Goal: Task Accomplishment & Management: Manage account settings

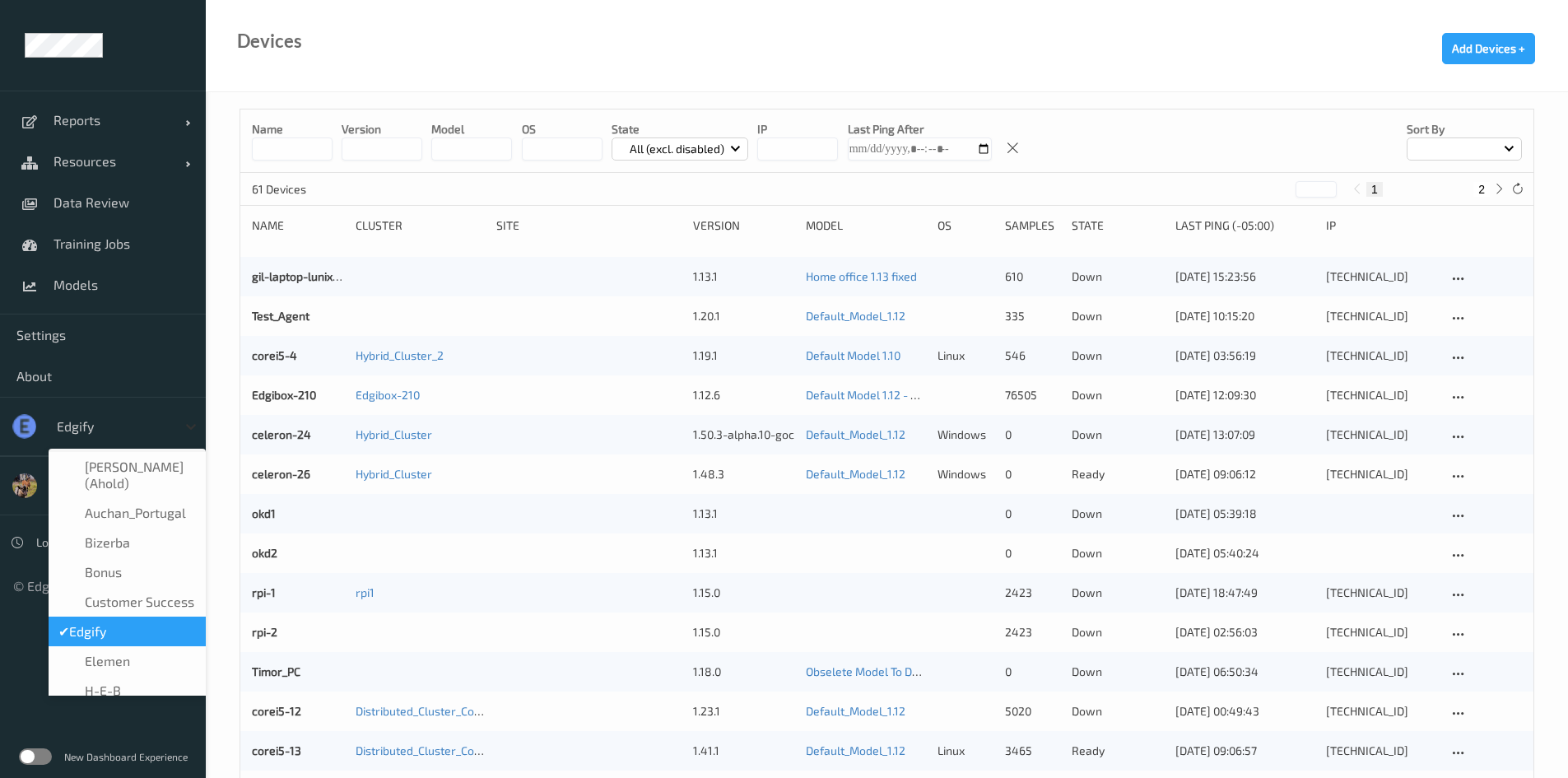
click at [182, 419] on div at bounding box center [191, 426] width 30 height 30
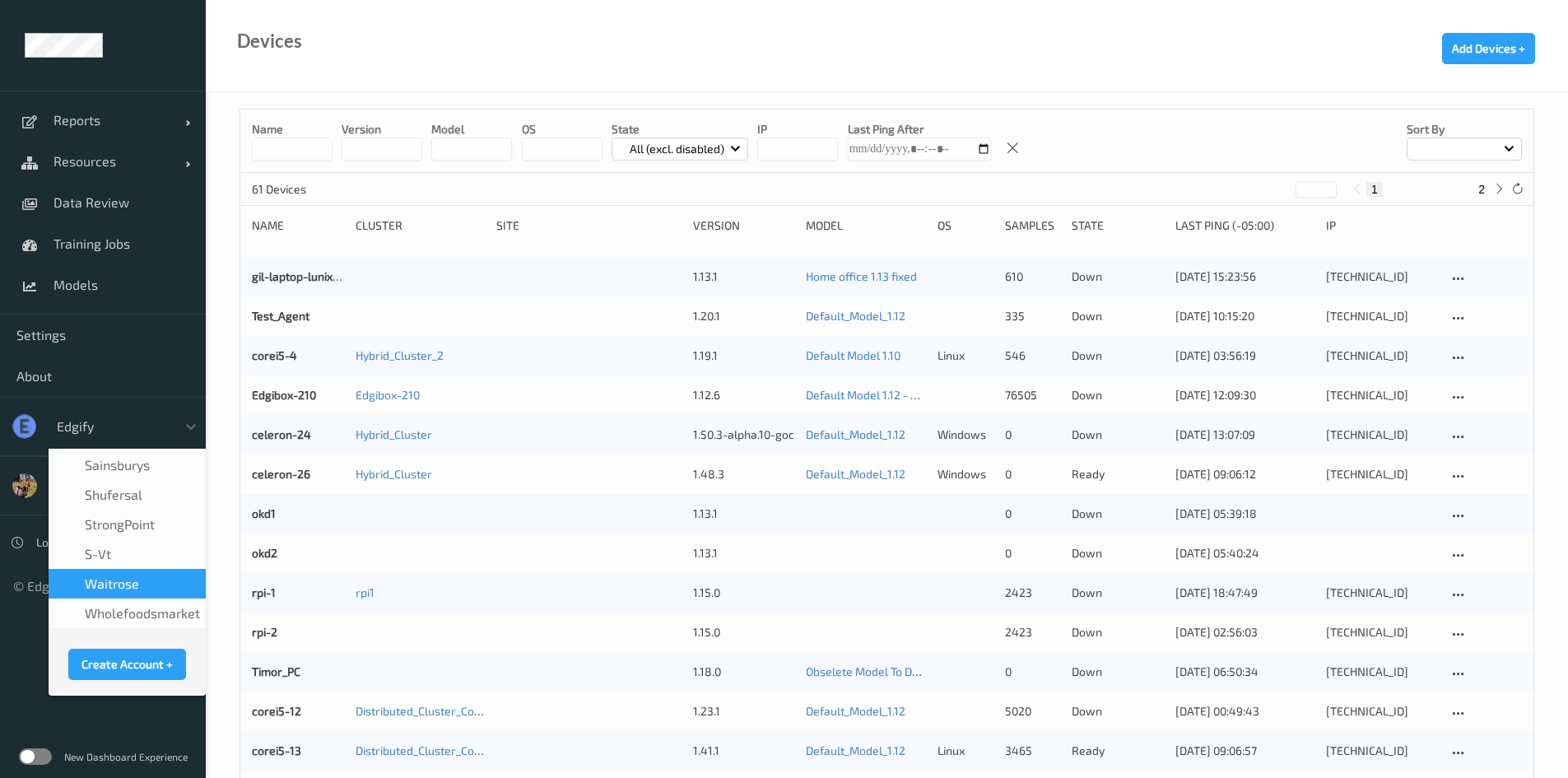
click at [132, 577] on span "waitrose" at bounding box center [111, 583] width 55 height 16
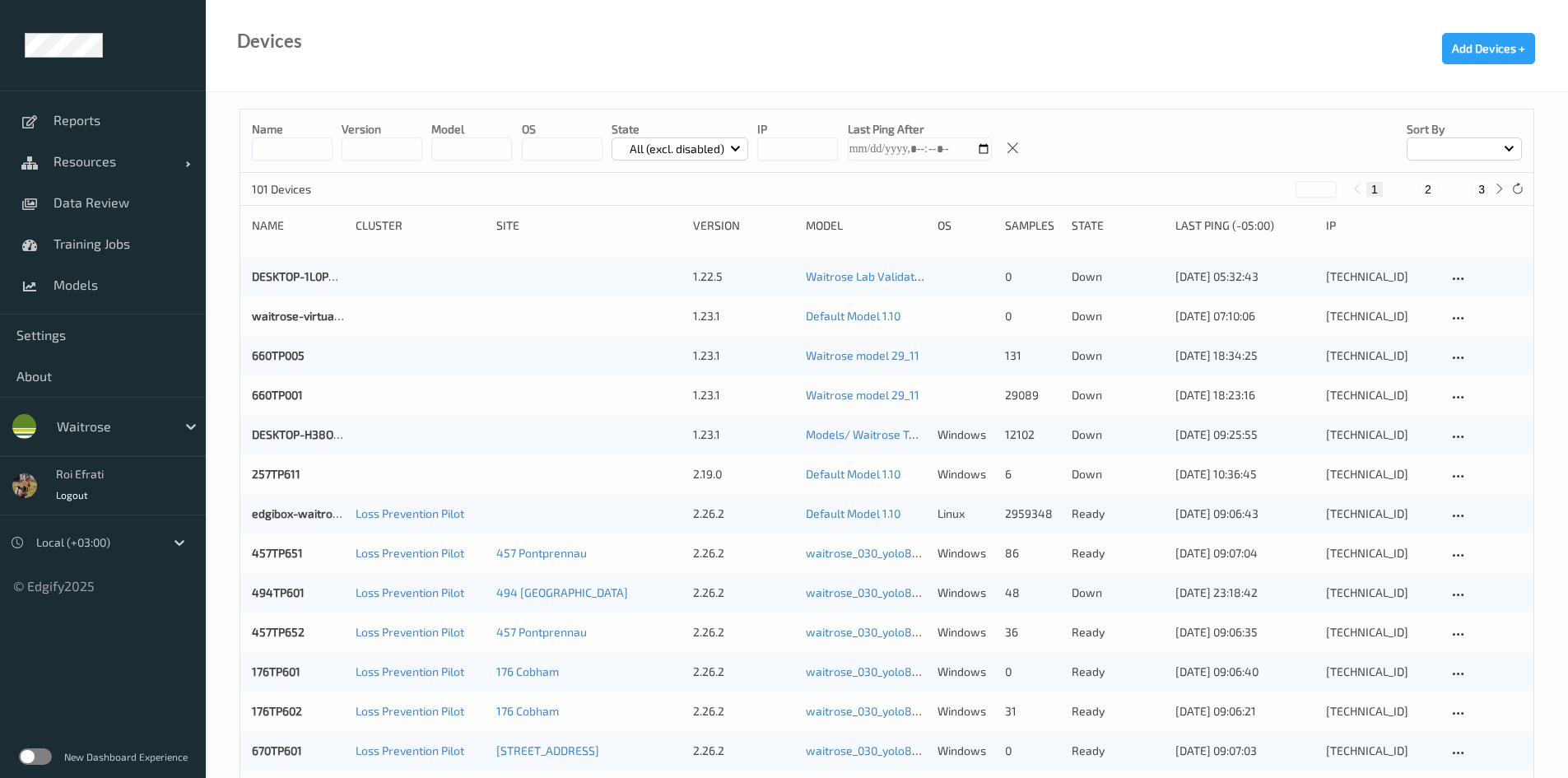
click at [33, 755] on label at bounding box center [36, 756] width 33 height 16
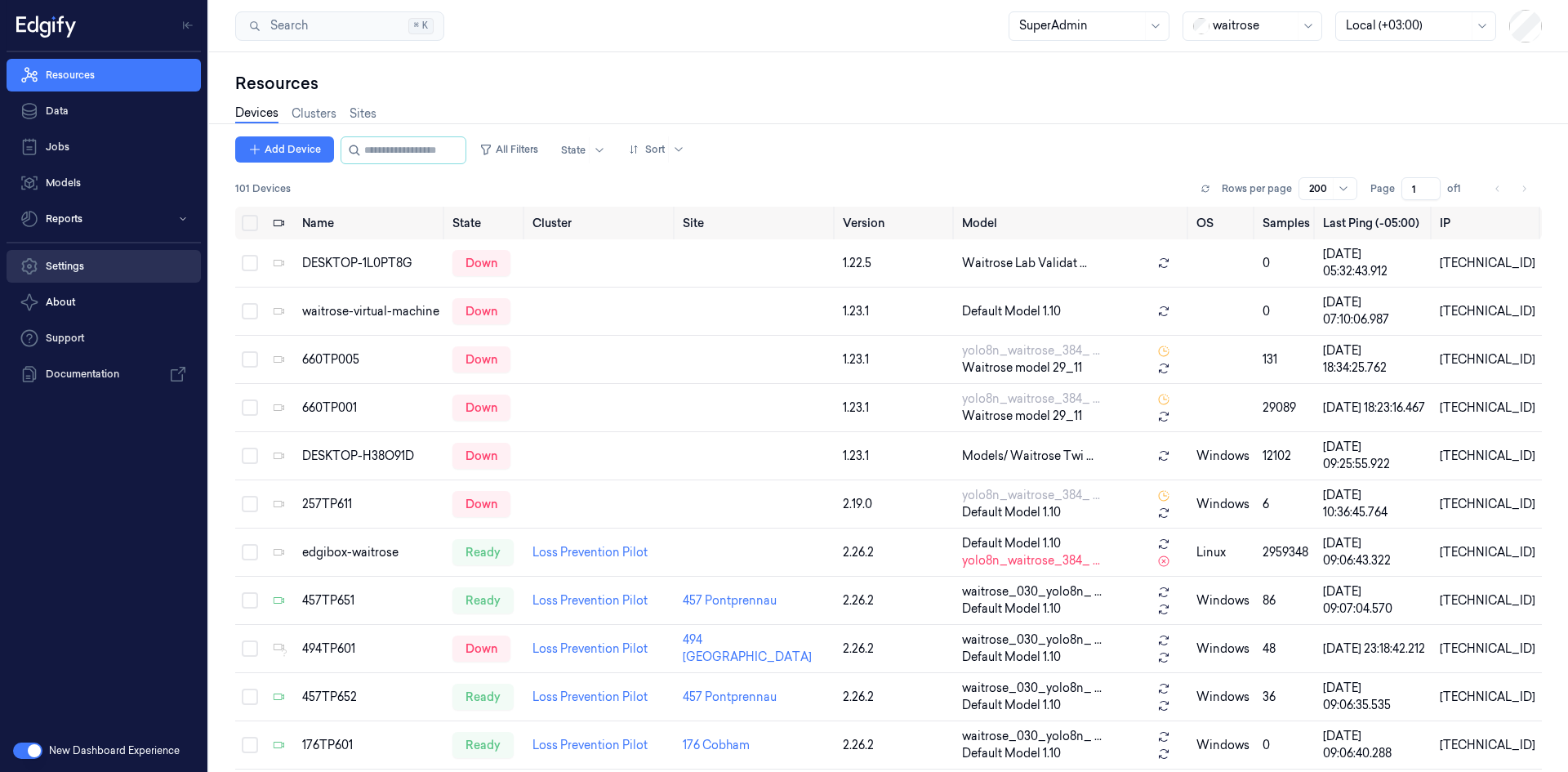
click at [69, 267] on link "Settings" at bounding box center [104, 266] width 194 height 32
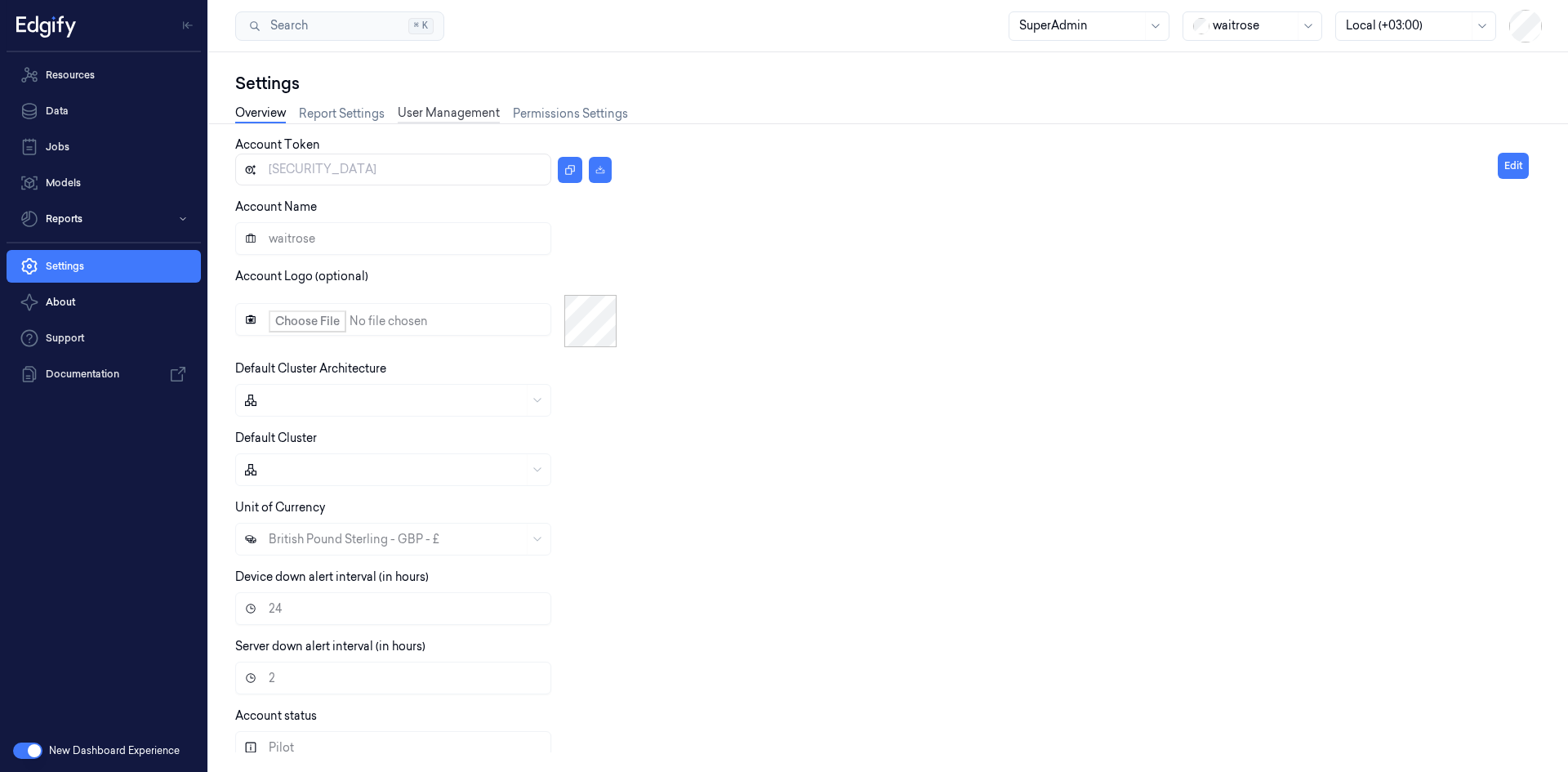
click at [459, 109] on link "User Management" at bounding box center [448, 114] width 102 height 19
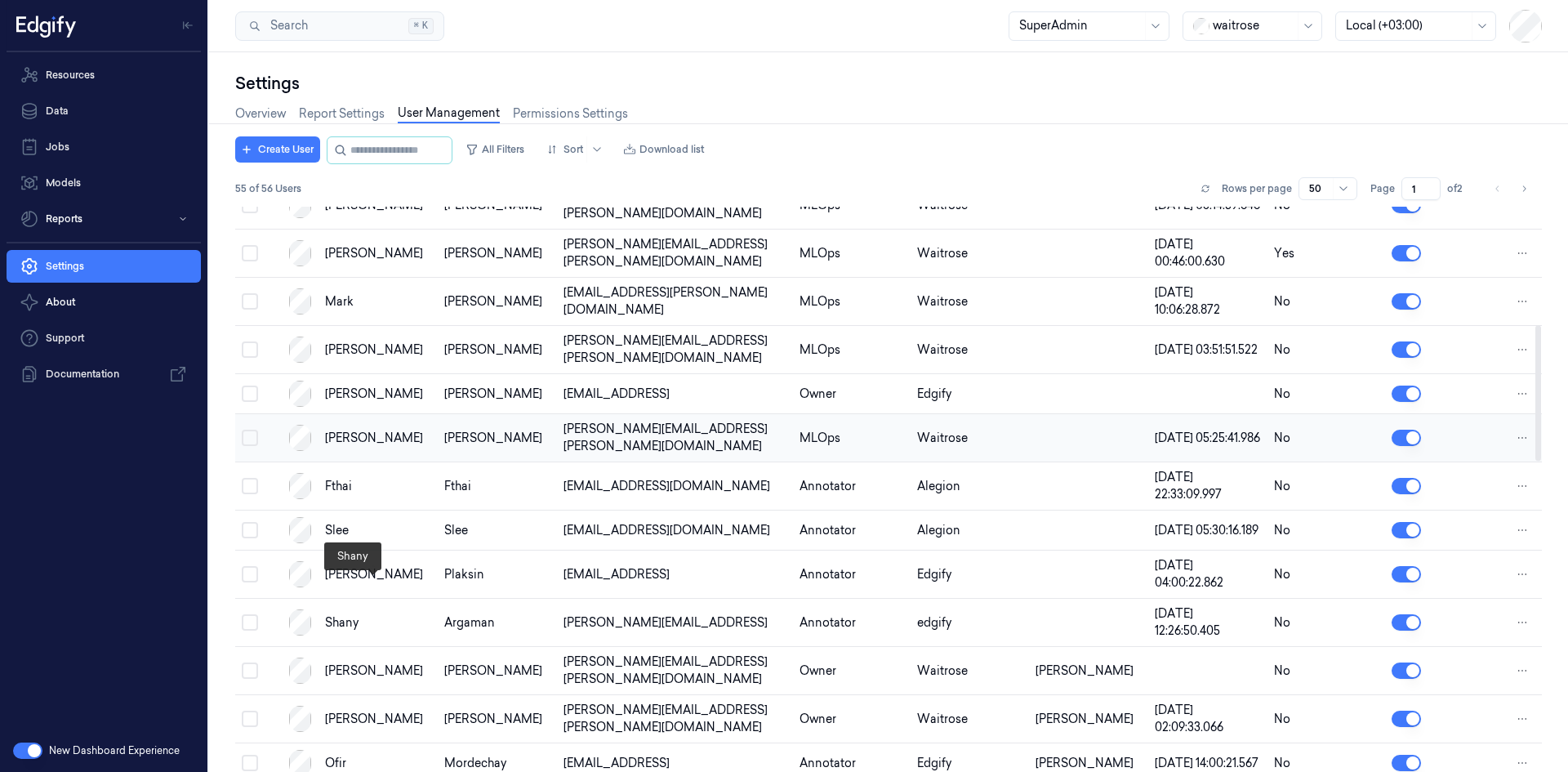
scroll to position [490, 0]
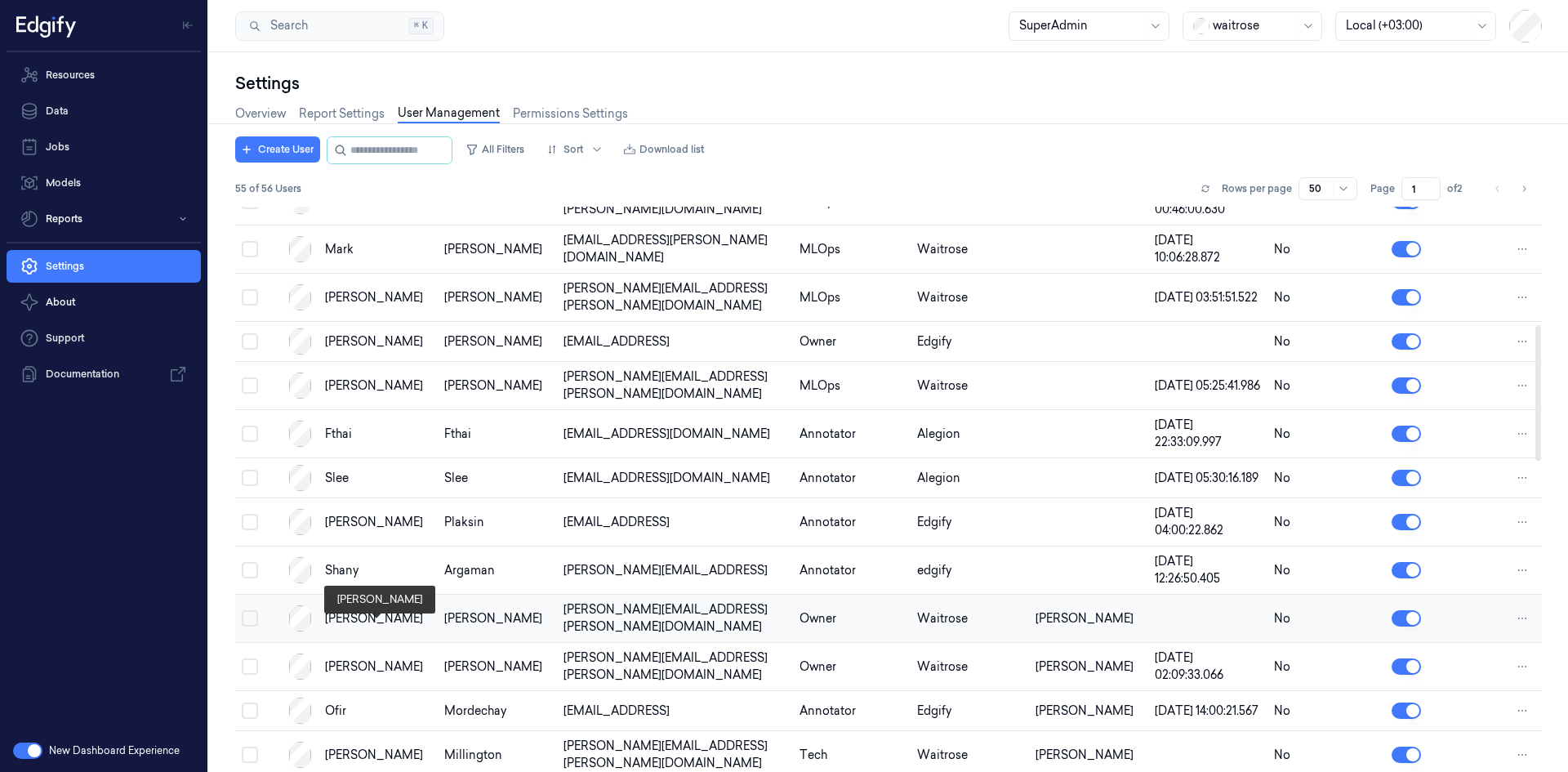
click at [358, 627] on div "Dominic" at bounding box center [378, 619] width 107 height 17
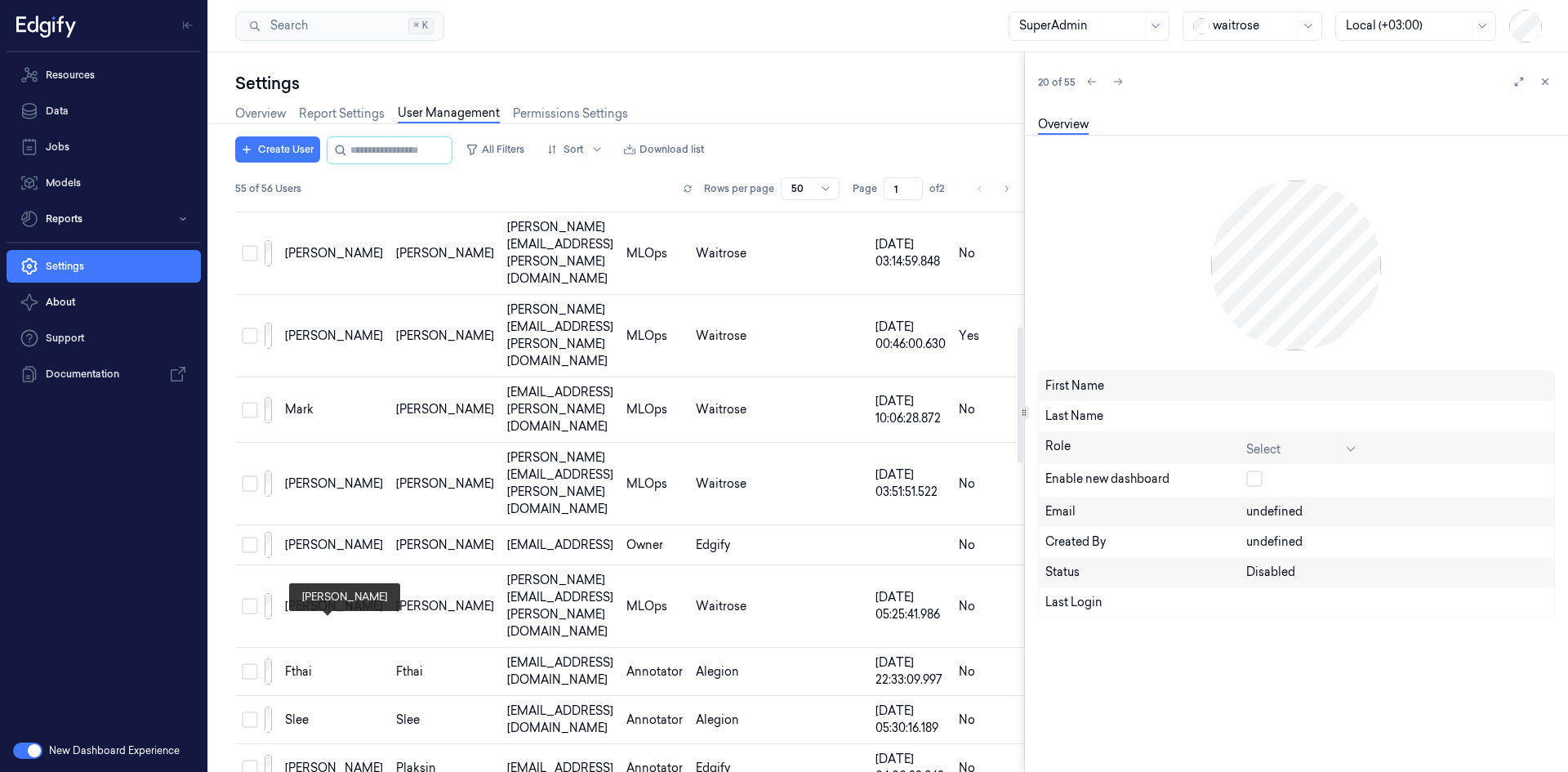
scroll to position [631, 0]
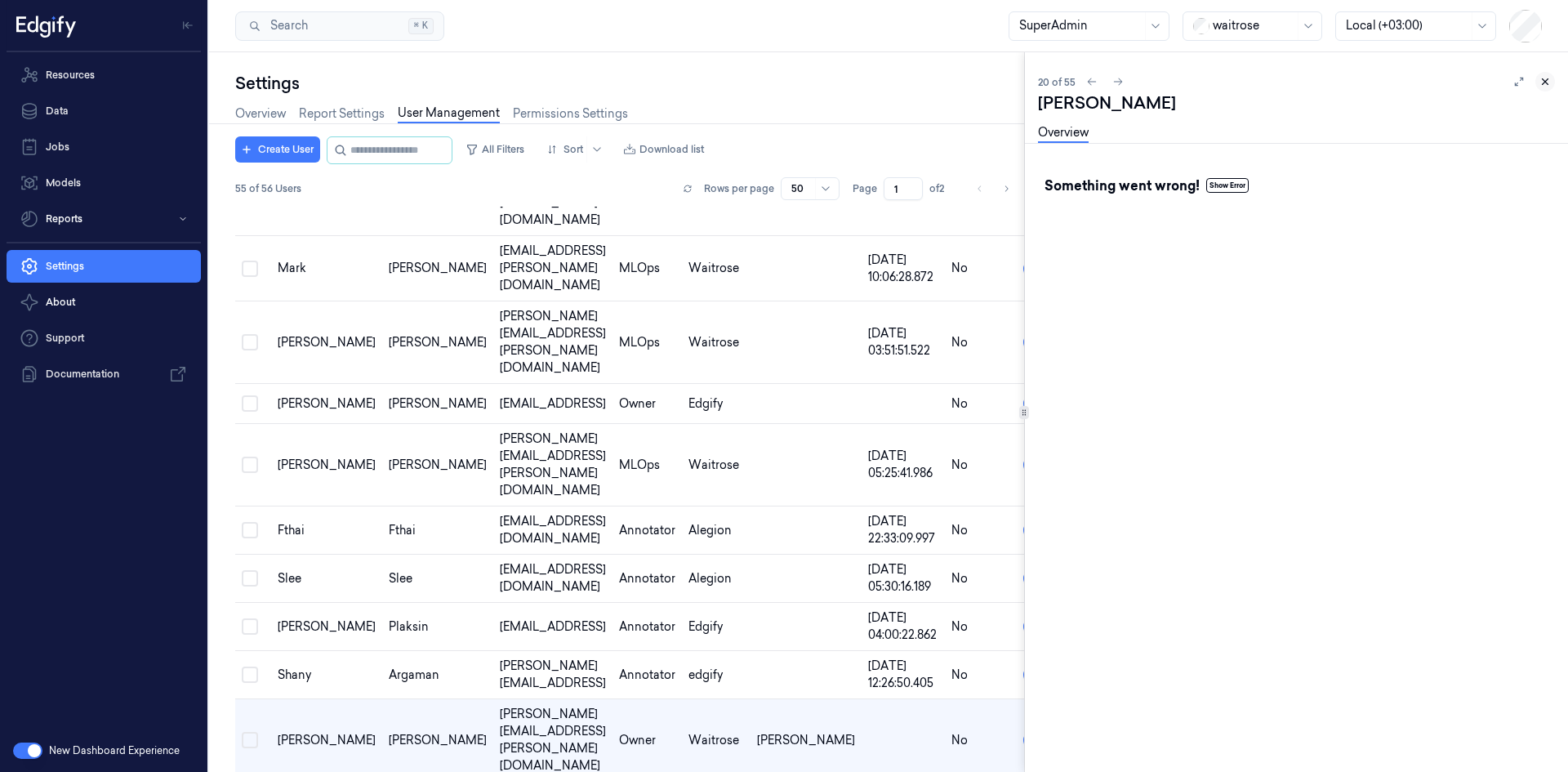
click at [1548, 78] on icon at bounding box center [1545, 82] width 11 height 11
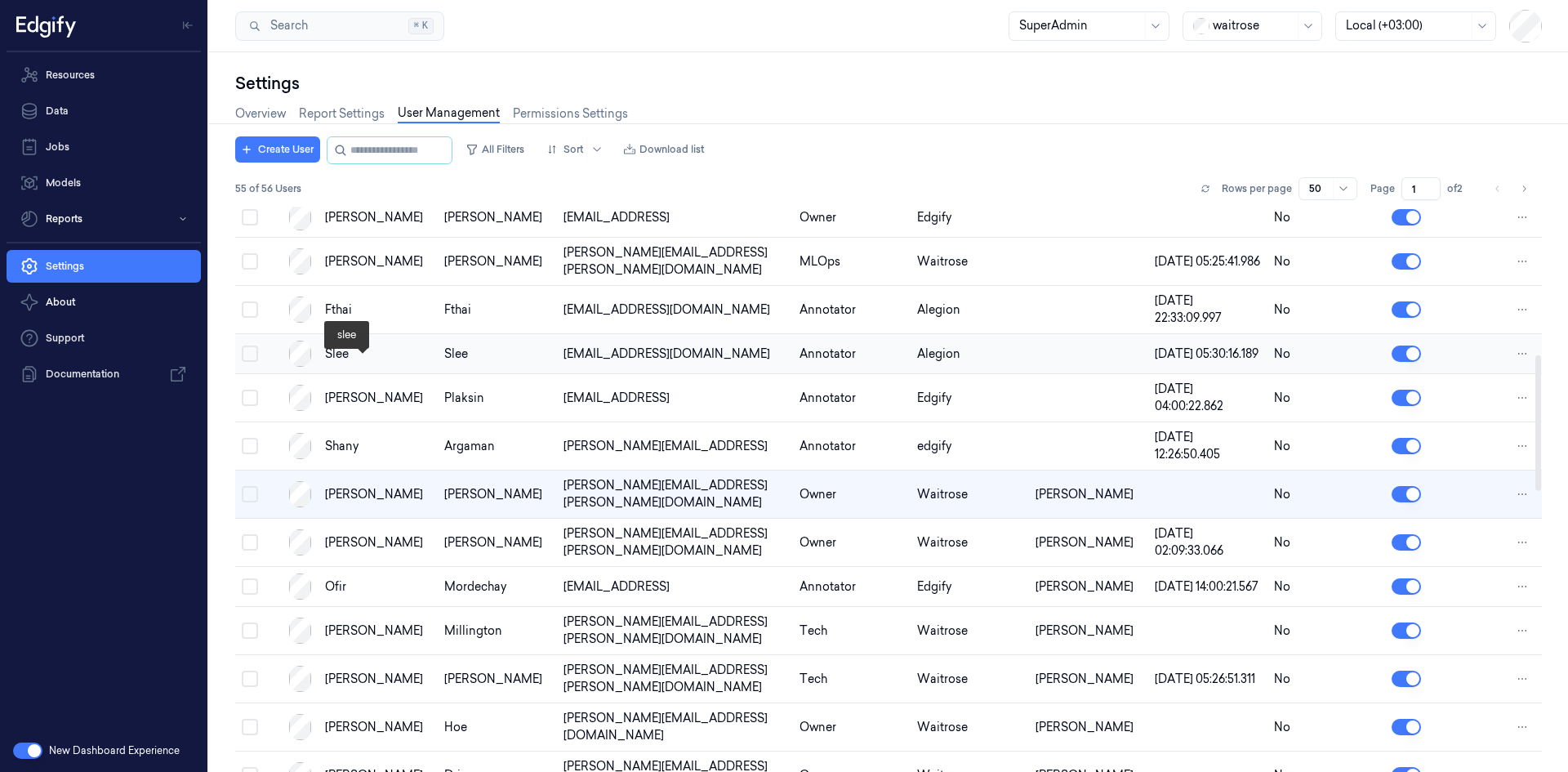
click at [337, 359] on div "slee" at bounding box center [378, 354] width 107 height 17
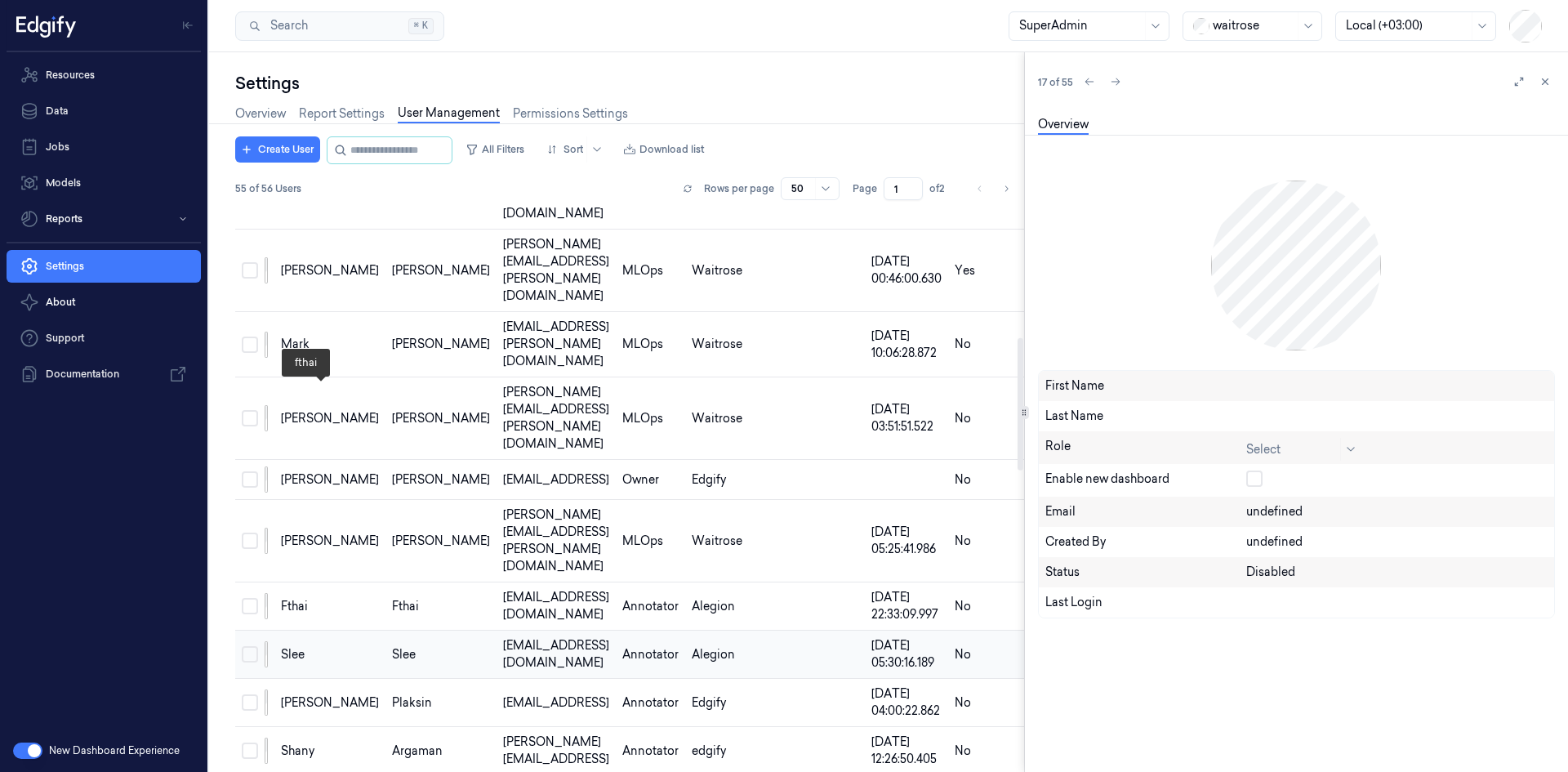
scroll to position [491, 0]
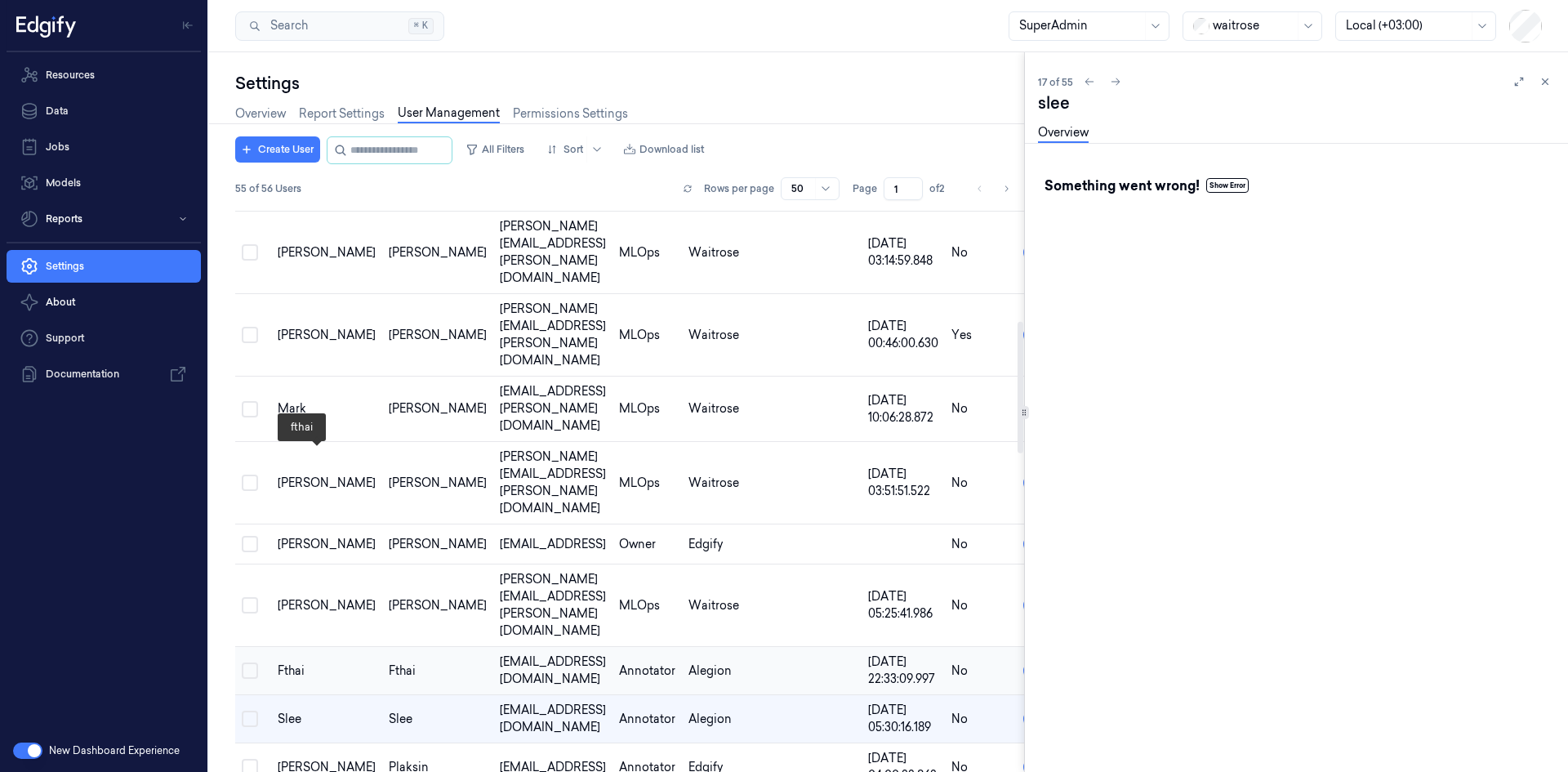
click at [290, 663] on div "fthai" at bounding box center [327, 671] width 98 height 17
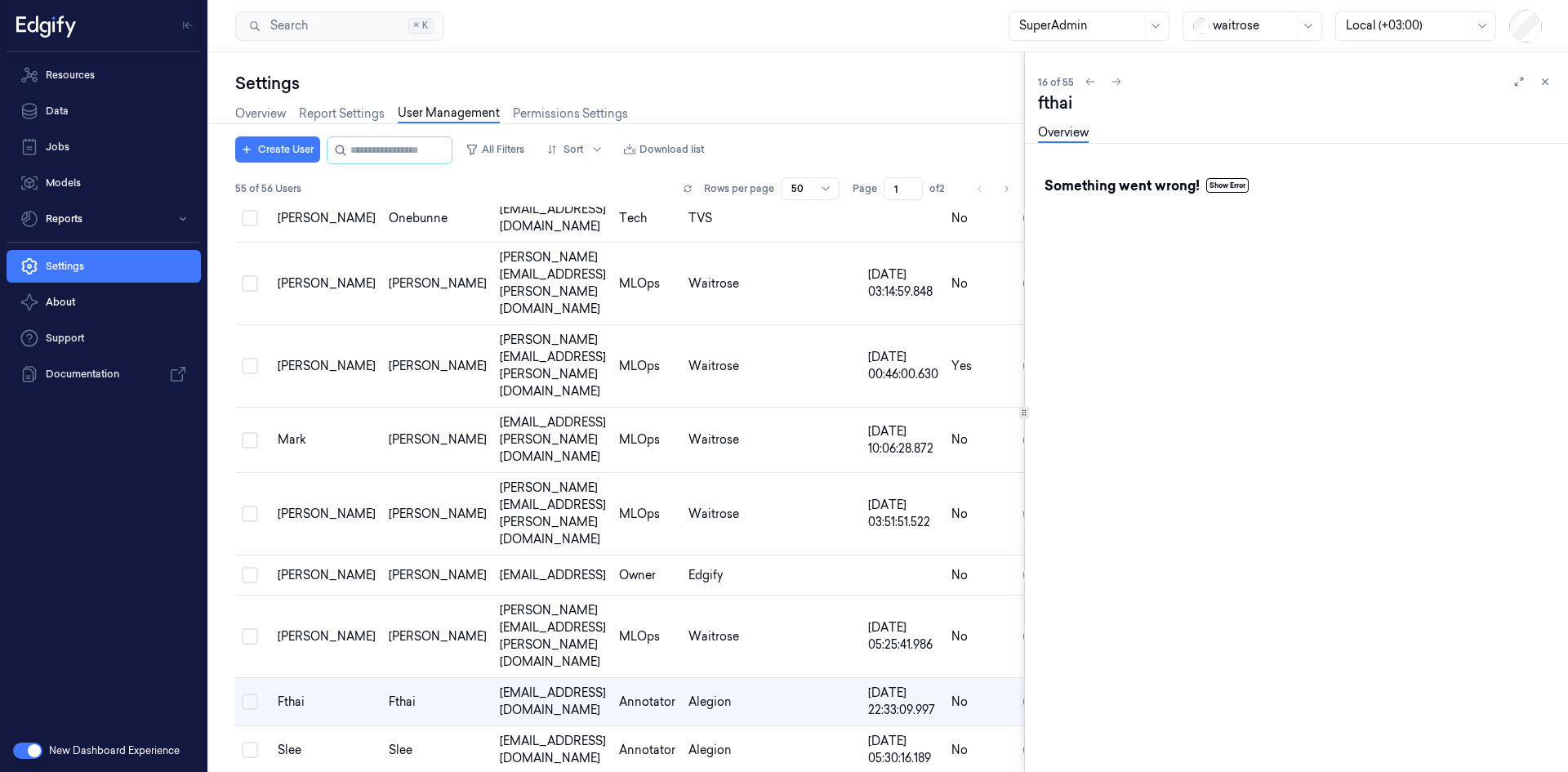
click at [1236, 186] on button "Show Error" at bounding box center [1227, 185] width 43 height 14
